Goal: Use online tool/utility: Utilize a website feature to perform a specific function

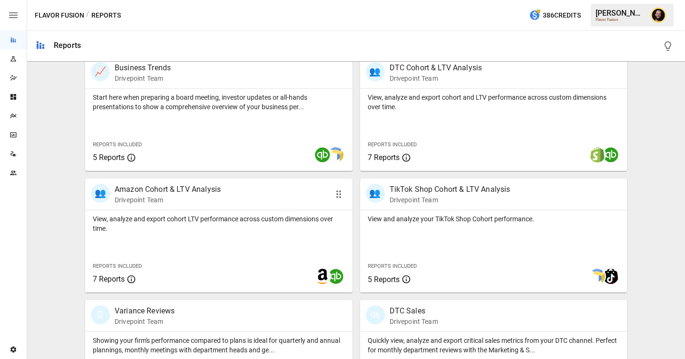
scroll to position [324, 0]
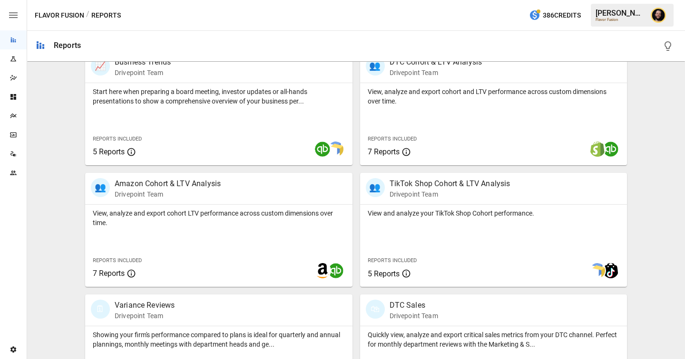
click at [237, 207] on div "View, analyze and export cohort LTV performance across custom dimensions over t…" at bounding box center [218, 216] width 267 height 23
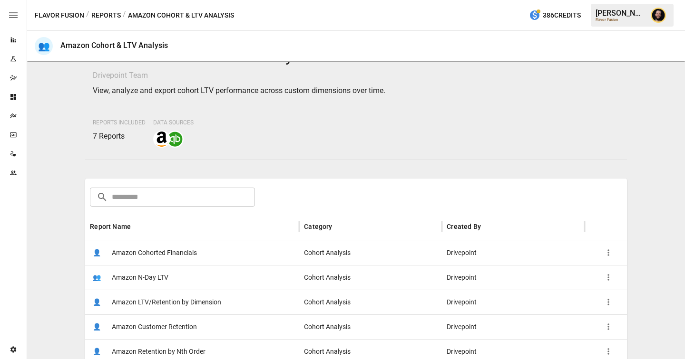
scroll to position [58, 0]
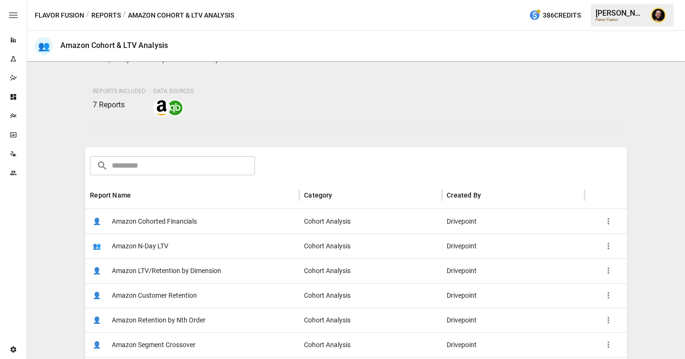
click at [192, 214] on span "Amazon Cohorted Financials" at bounding box center [154, 222] width 85 height 24
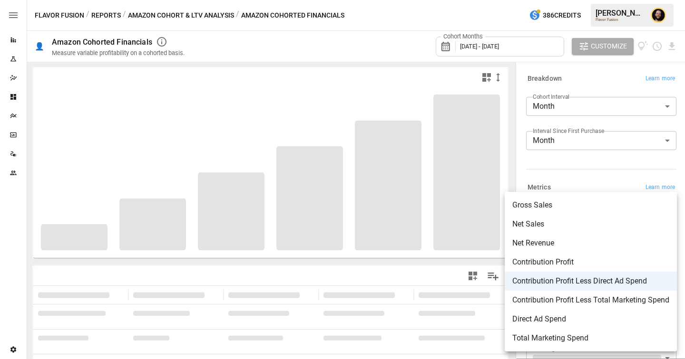
click at [595, 0] on body "**********" at bounding box center [342, 0] width 685 height 0
click at [572, 171] on div at bounding box center [342, 179] width 685 height 359
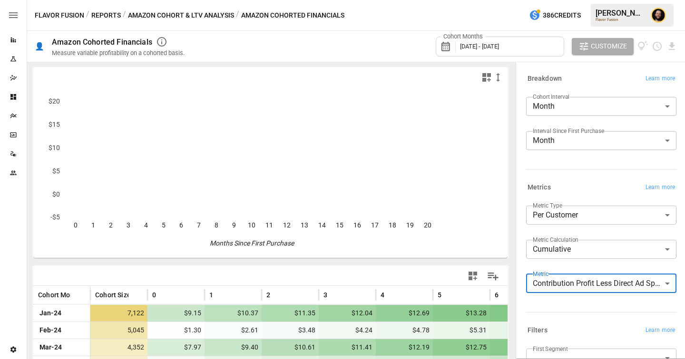
scroll to position [174, 0]
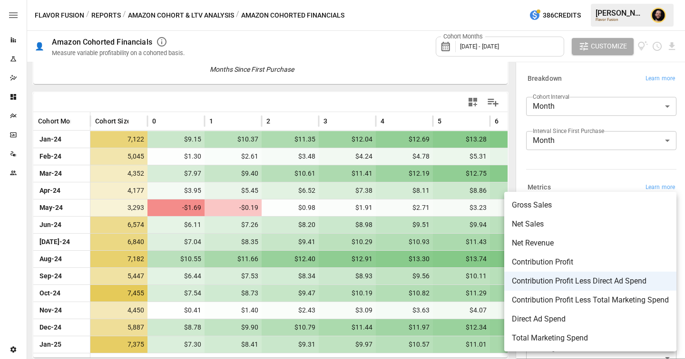
click at [567, 0] on body "Reports Experiments Dazzler Studio Dashboards Plans SmartModel ™ Data Sources T…" at bounding box center [342, 0] width 685 height 0
click at [553, 164] on div at bounding box center [342, 179] width 685 height 359
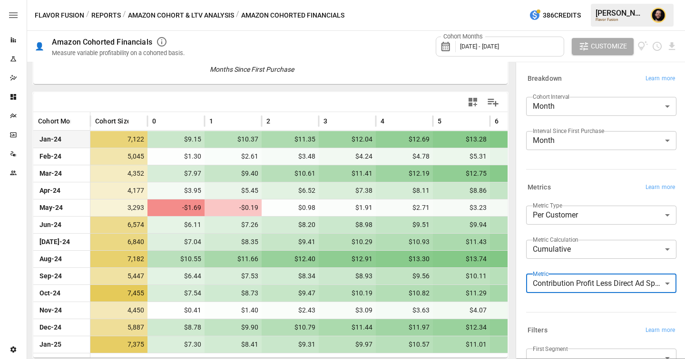
scroll to position [0, 0]
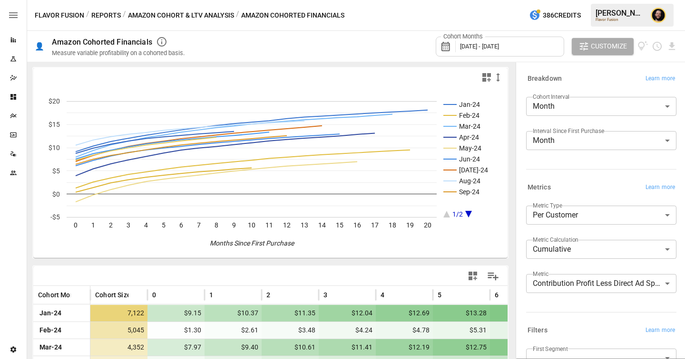
click at [577, 184] on div "Metrics Learn more" at bounding box center [601, 187] width 150 height 13
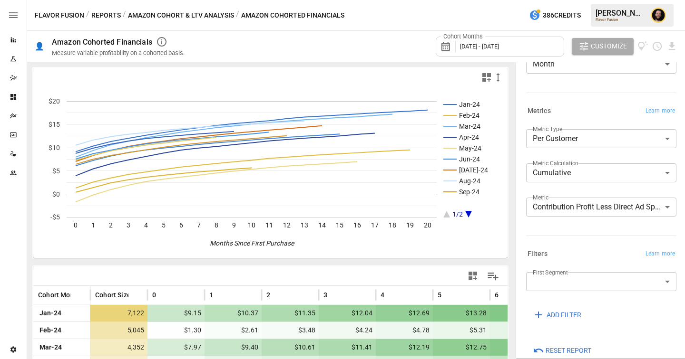
scroll to position [67, 0]
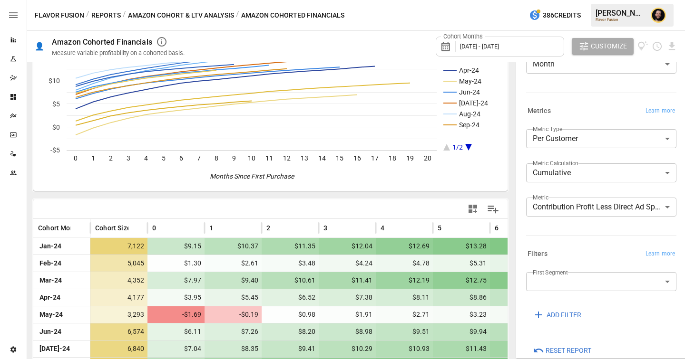
click at [109, 10] on button "Reports" at bounding box center [105, 16] width 29 height 12
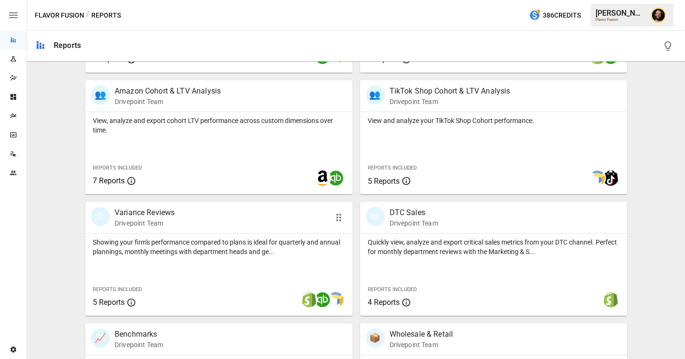
scroll to position [542, 0]
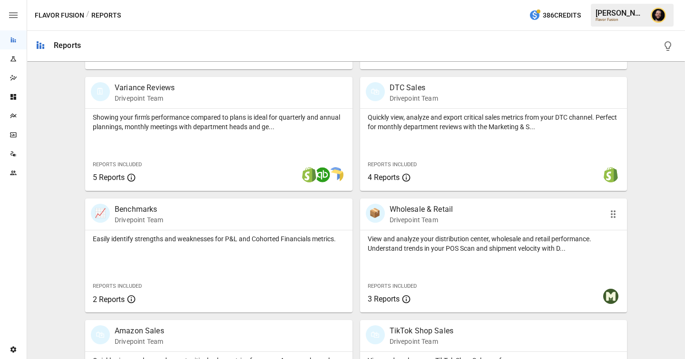
click at [460, 270] on div "View and analyze your distribution center, wholesale and retail performance. Un…" at bounding box center [493, 272] width 267 height 82
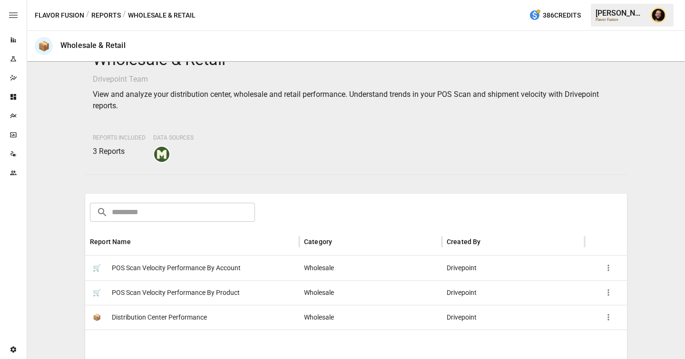
scroll to position [51, 0]
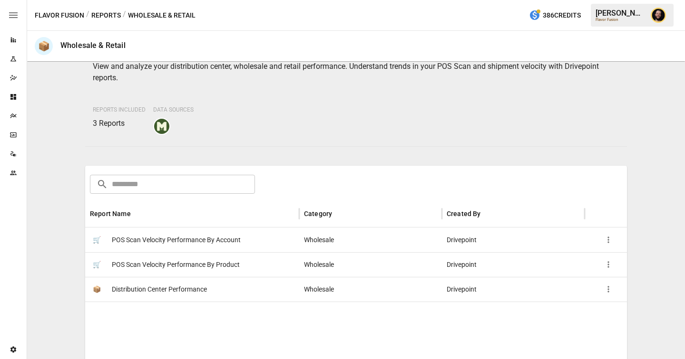
click at [17, 117] on div "Plans" at bounding box center [13, 116] width 27 height 8
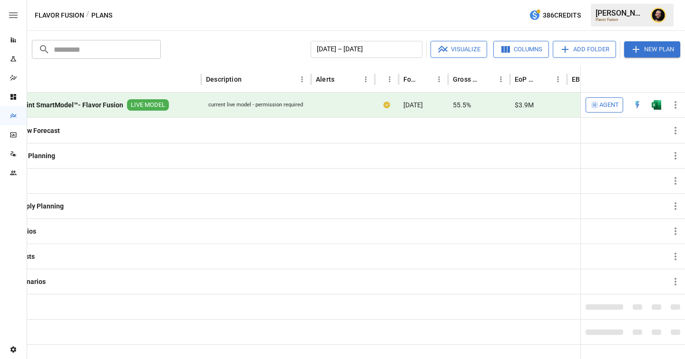
scroll to position [0, 121]
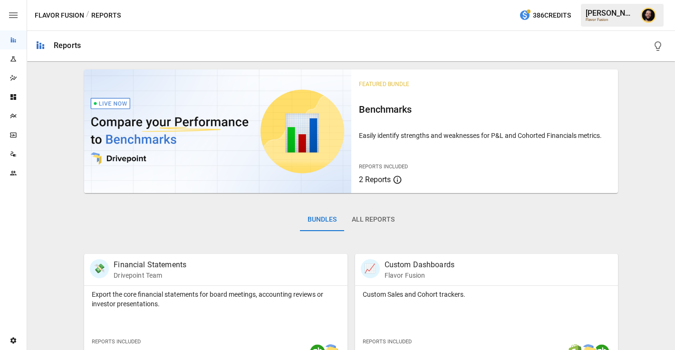
click at [12, 115] on icon "Plans" at bounding box center [14, 116] width 8 height 8
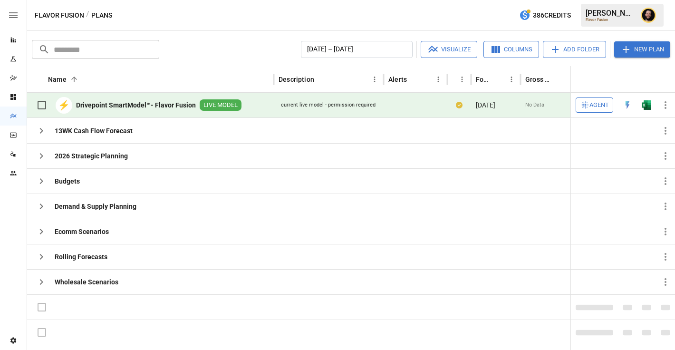
click at [590, 105] on span "Agent" at bounding box center [599, 105] width 19 height 11
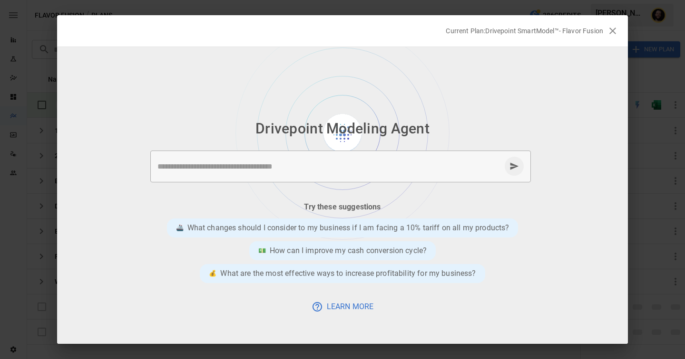
click at [213, 171] on textarea at bounding box center [328, 166] width 343 height 11
click at [242, 168] on textarea at bounding box center [328, 166] width 343 height 11
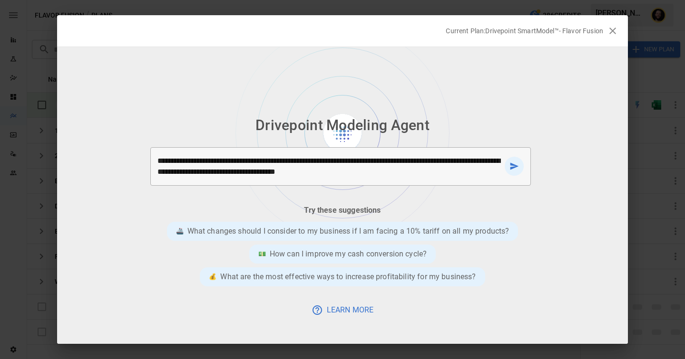
type textarea "**********"
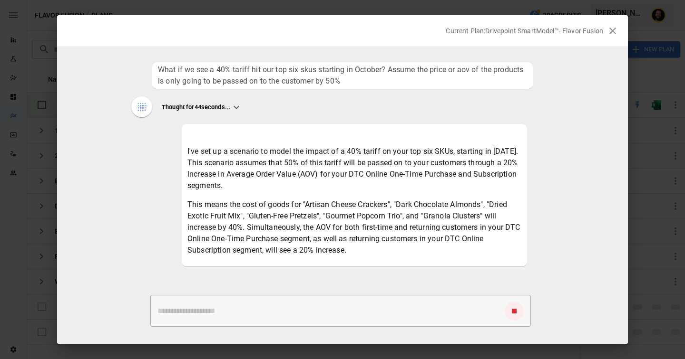
scroll to position [11, 0]
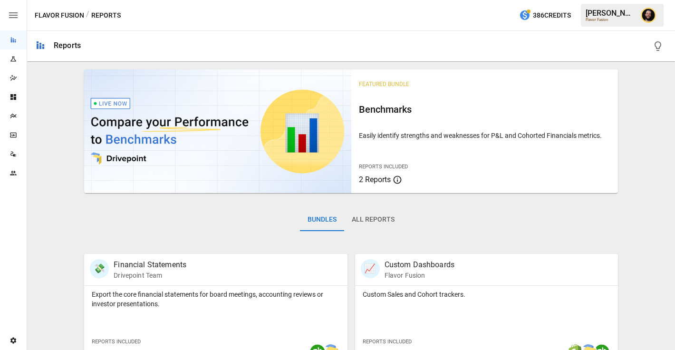
click at [19, 115] on div "Plans" at bounding box center [13, 116] width 27 height 8
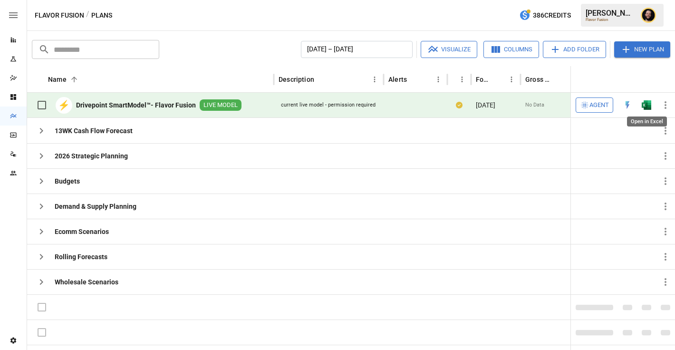
click at [646, 107] on img "Open in Excel" at bounding box center [647, 105] width 10 height 10
click at [596, 107] on span "Agent" at bounding box center [599, 105] width 19 height 11
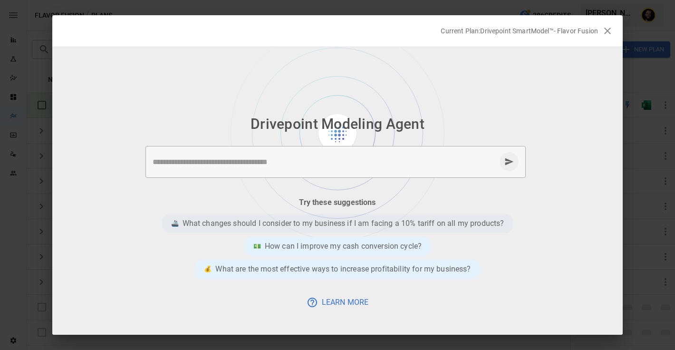
click at [257, 224] on p "What changes should I consider to my business if I am facing a 10% tariff on al…" at bounding box center [344, 223] width 322 height 11
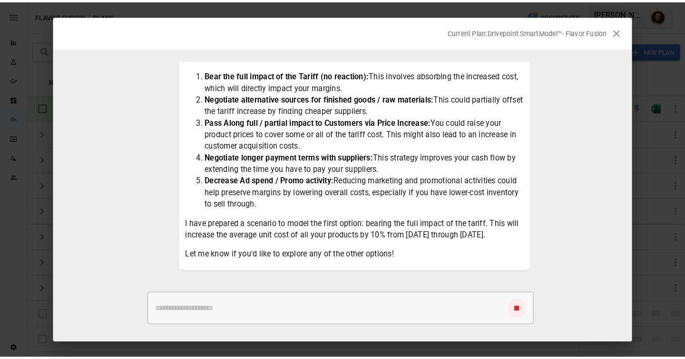
scroll to position [127, 0]
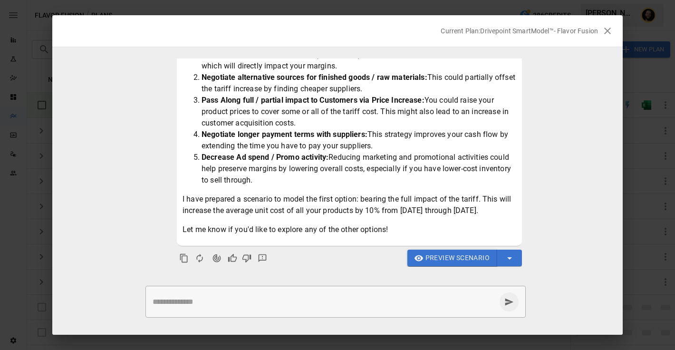
click at [464, 255] on span "Preview Scenario" at bounding box center [458, 258] width 64 height 12
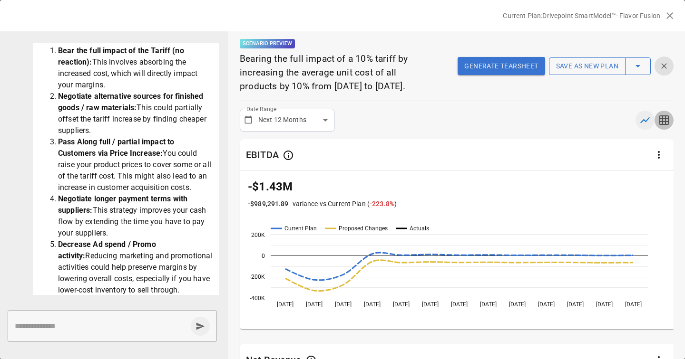
click at [663, 119] on icon "button" at bounding box center [664, 121] width 10 height 10
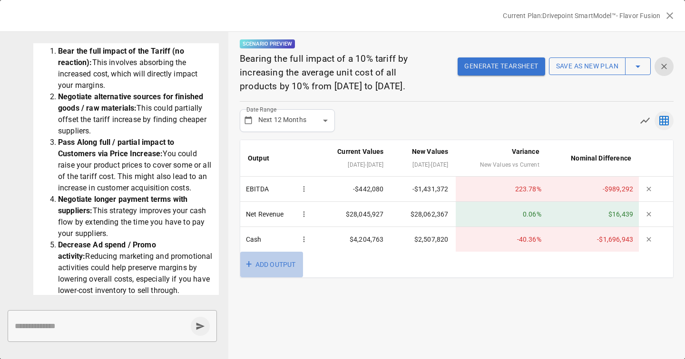
click at [264, 266] on button "+ ADD OUTPUT" at bounding box center [271, 265] width 63 height 26
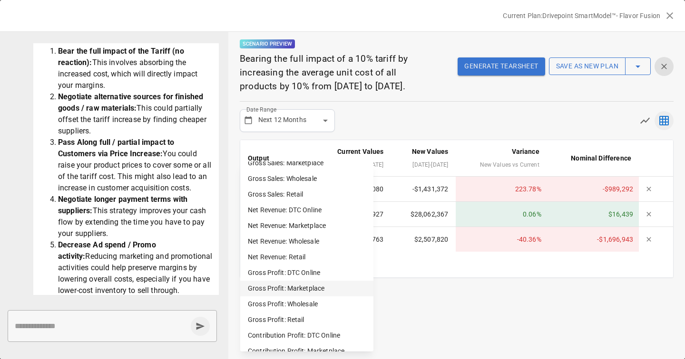
scroll to position [241, 0]
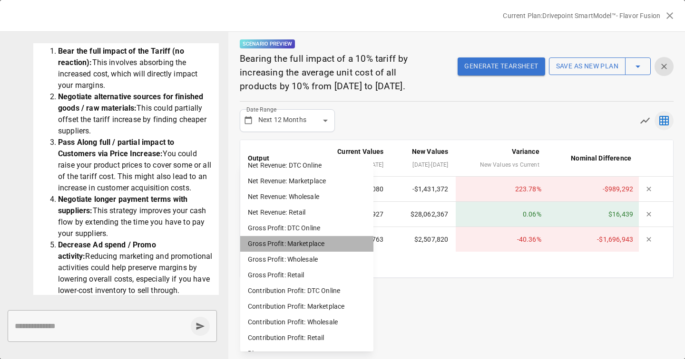
click at [282, 247] on li "Gross Profit: Marketplace" at bounding box center [306, 244] width 133 height 16
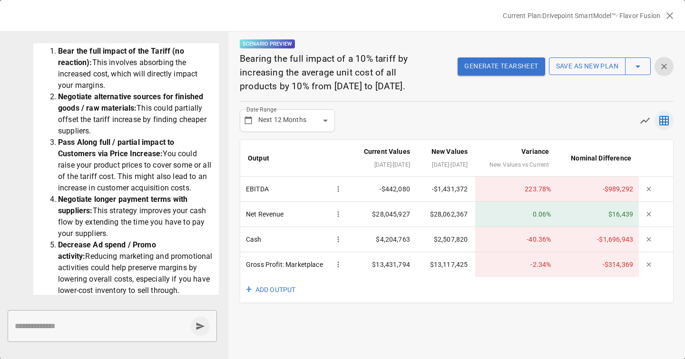
click at [505, 69] on button "Generate Tearsheet" at bounding box center [500, 67] width 87 height 18
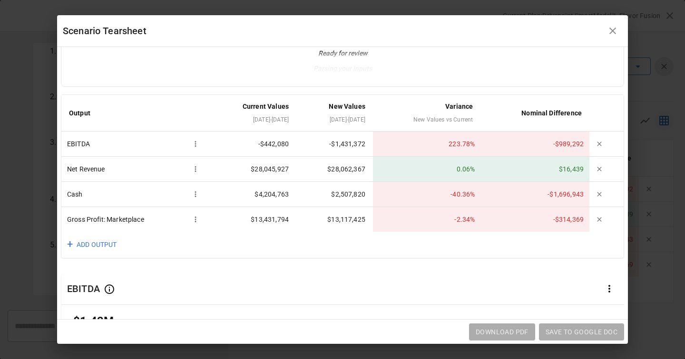
scroll to position [0, 0]
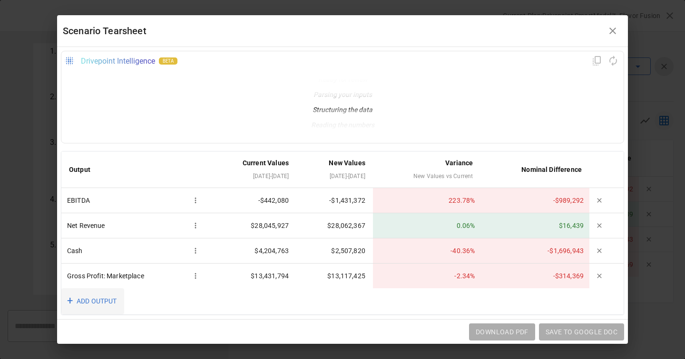
click at [104, 298] on button "+ ADD OUTPUT" at bounding box center [92, 302] width 63 height 26
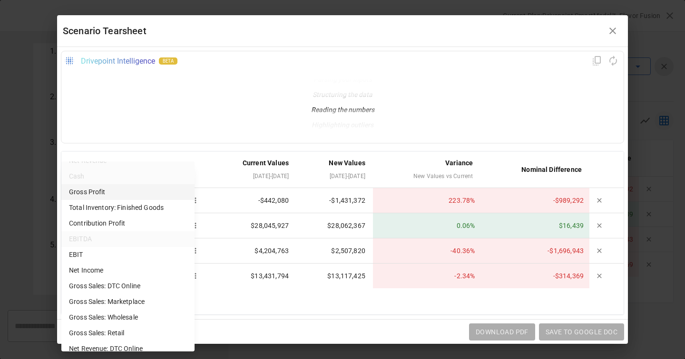
scroll to position [103, 0]
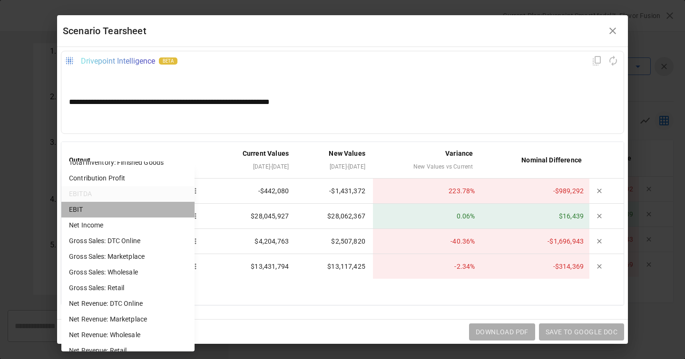
click at [86, 212] on li "EBIT" at bounding box center [127, 210] width 133 height 16
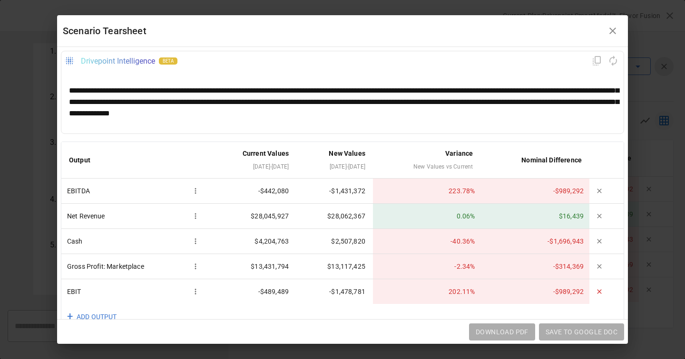
click at [600, 293] on icon "button" at bounding box center [599, 292] width 4 height 4
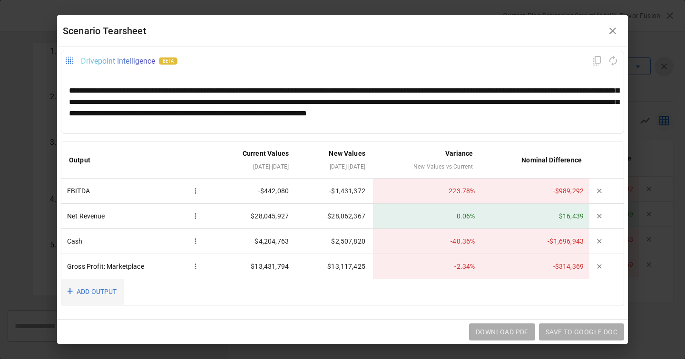
click at [102, 292] on button "+ ADD OUTPUT" at bounding box center [92, 292] width 63 height 26
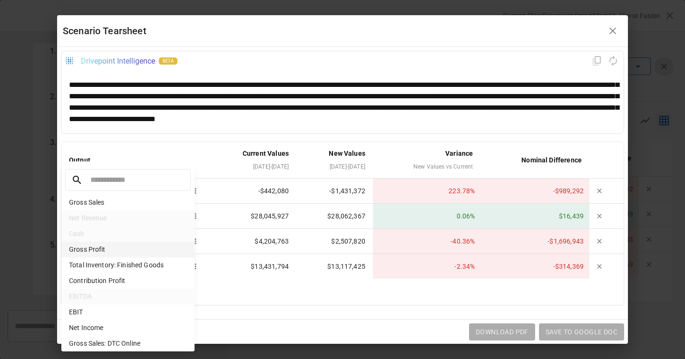
scroll to position [647, 0]
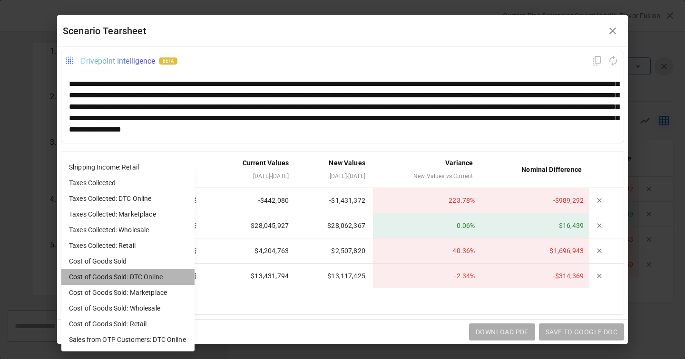
click at [126, 276] on li "Cost of Goods Sold: DTC Online" at bounding box center [127, 278] width 133 height 16
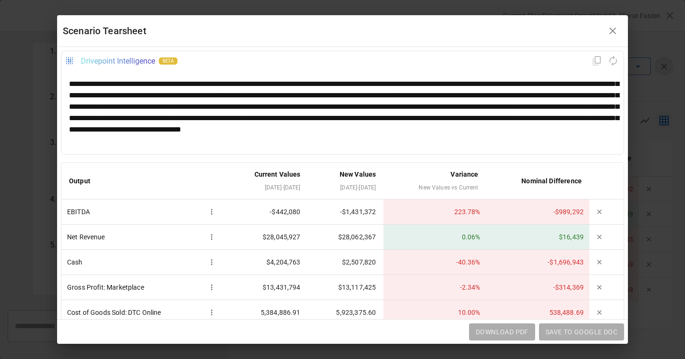
scroll to position [7, 0]
